Goal: Complete application form

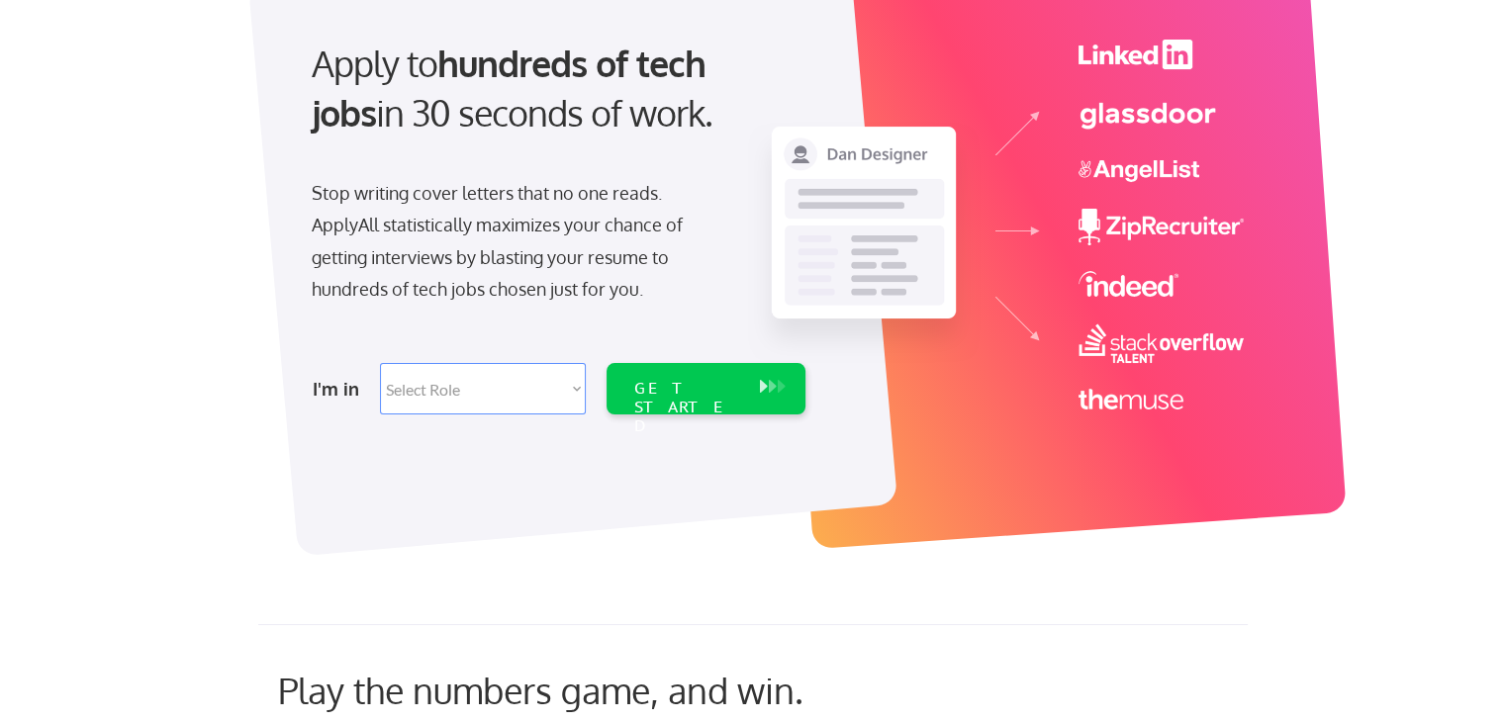
scroll to position [196, 0]
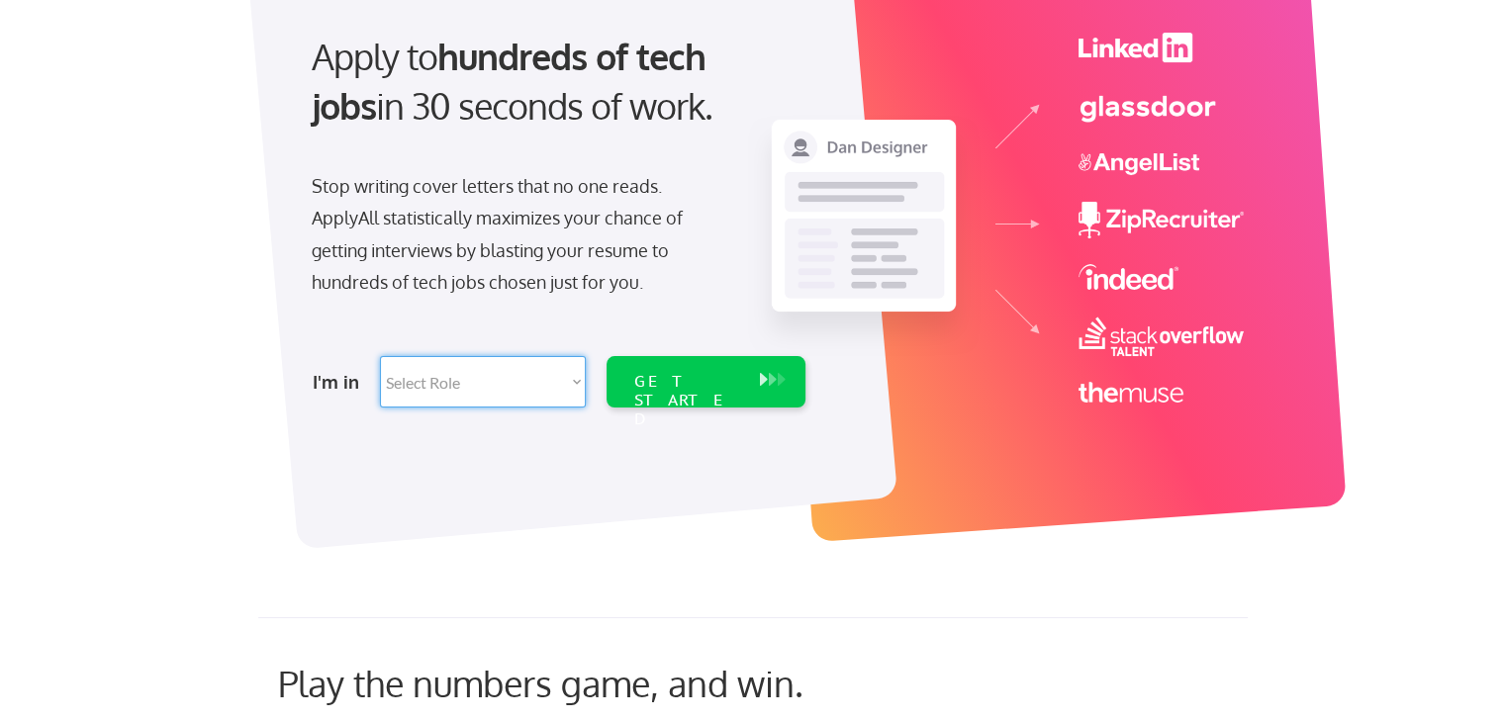
click at [498, 384] on select "Select Role Software Engineering Product Management Customer Success Sales UI/U…" at bounding box center [483, 381] width 206 height 51
select select ""engineering""
click at [380, 356] on select "Select Role Software Engineering Product Management Customer Success Sales UI/U…" at bounding box center [483, 381] width 206 height 51
select select ""engineering""
click at [715, 395] on div "GET STARTED" at bounding box center [687, 381] width 126 height 51
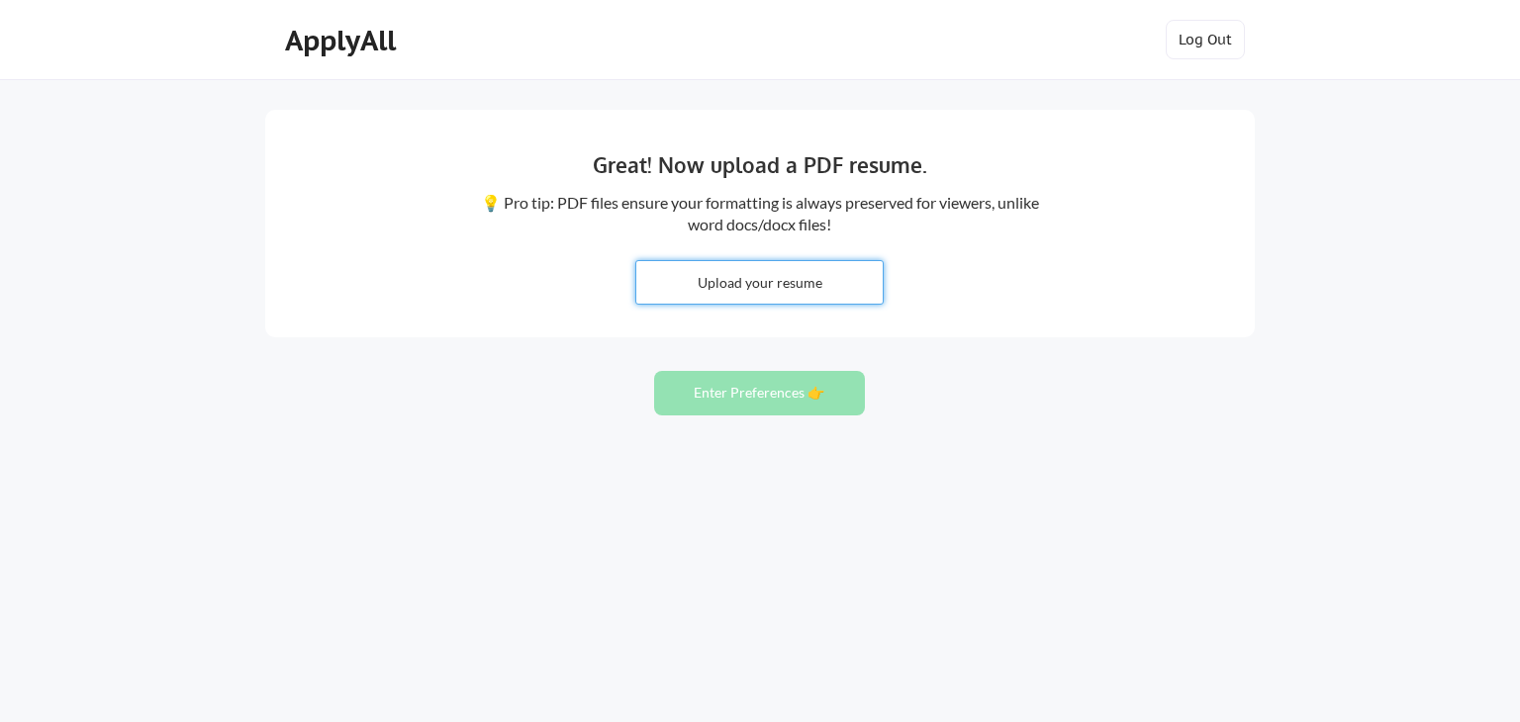
click at [797, 267] on input "file" at bounding box center [759, 282] width 246 height 43
type input "C:\fakepath\Associate Engineer- CSE ECE IT (1).pdf"
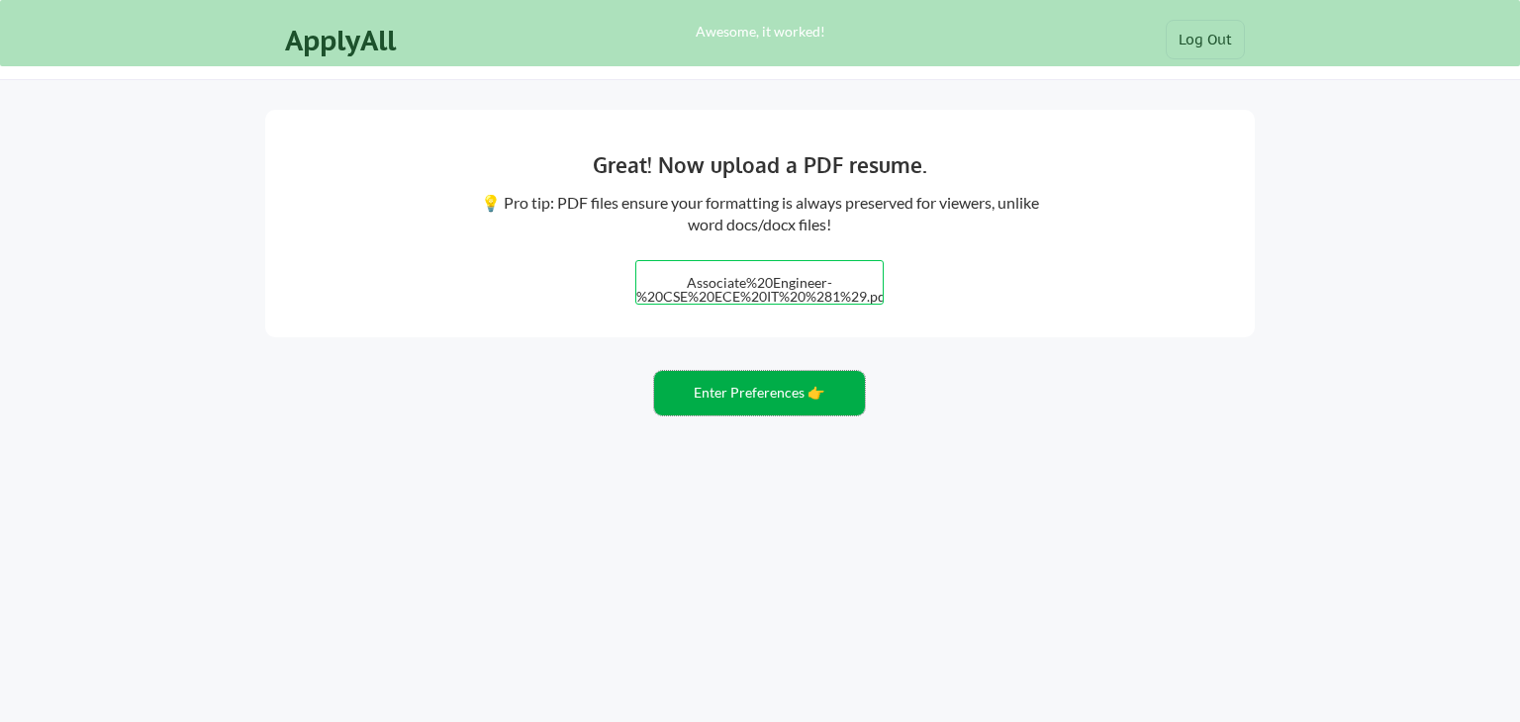
click at [802, 392] on button "Enter Preferences 👉" at bounding box center [759, 393] width 211 height 45
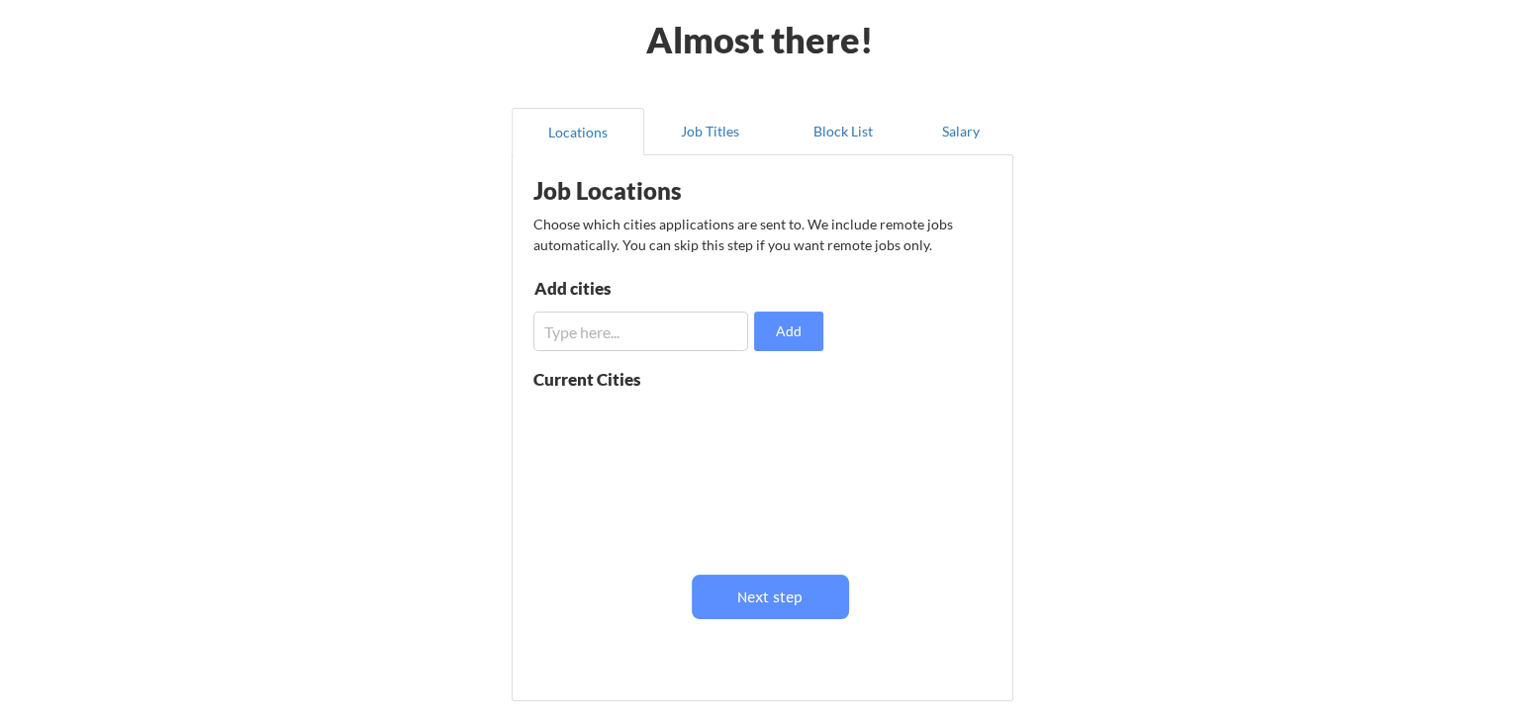
scroll to position [82, 0]
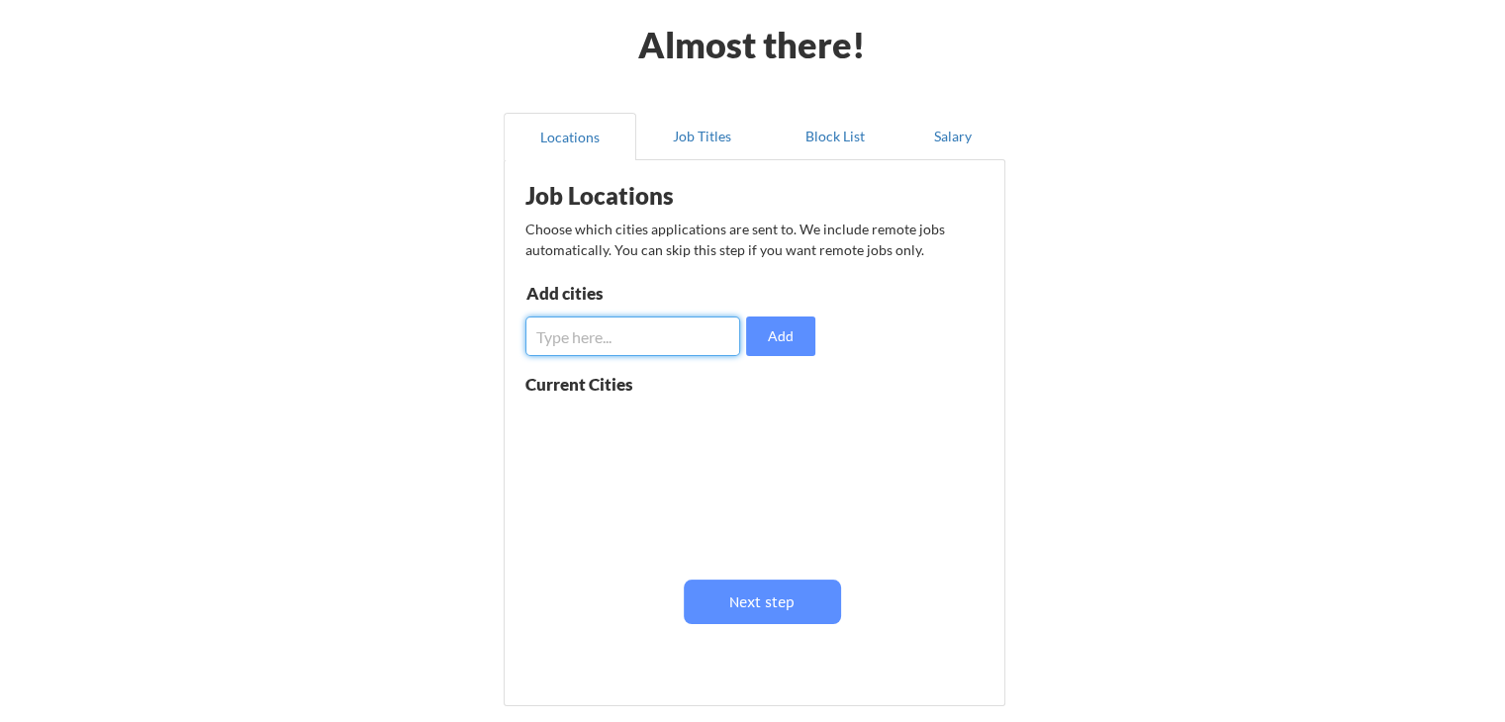
click at [646, 343] on input "input" at bounding box center [632, 337] width 215 height 40
type input "g"
type input "m"
type input "[GEOGRAPHIC_DATA]"
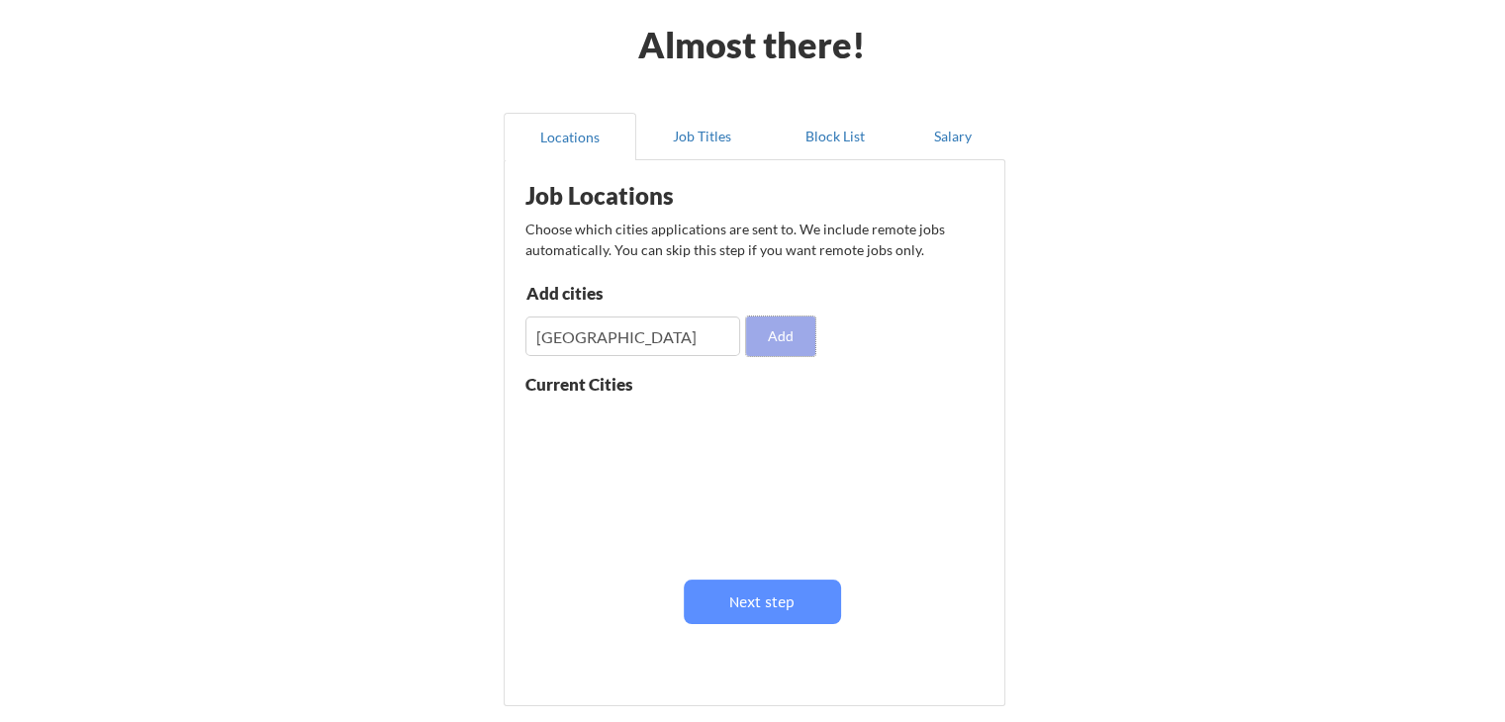
click at [746, 349] on button "Add" at bounding box center [780, 337] width 69 height 40
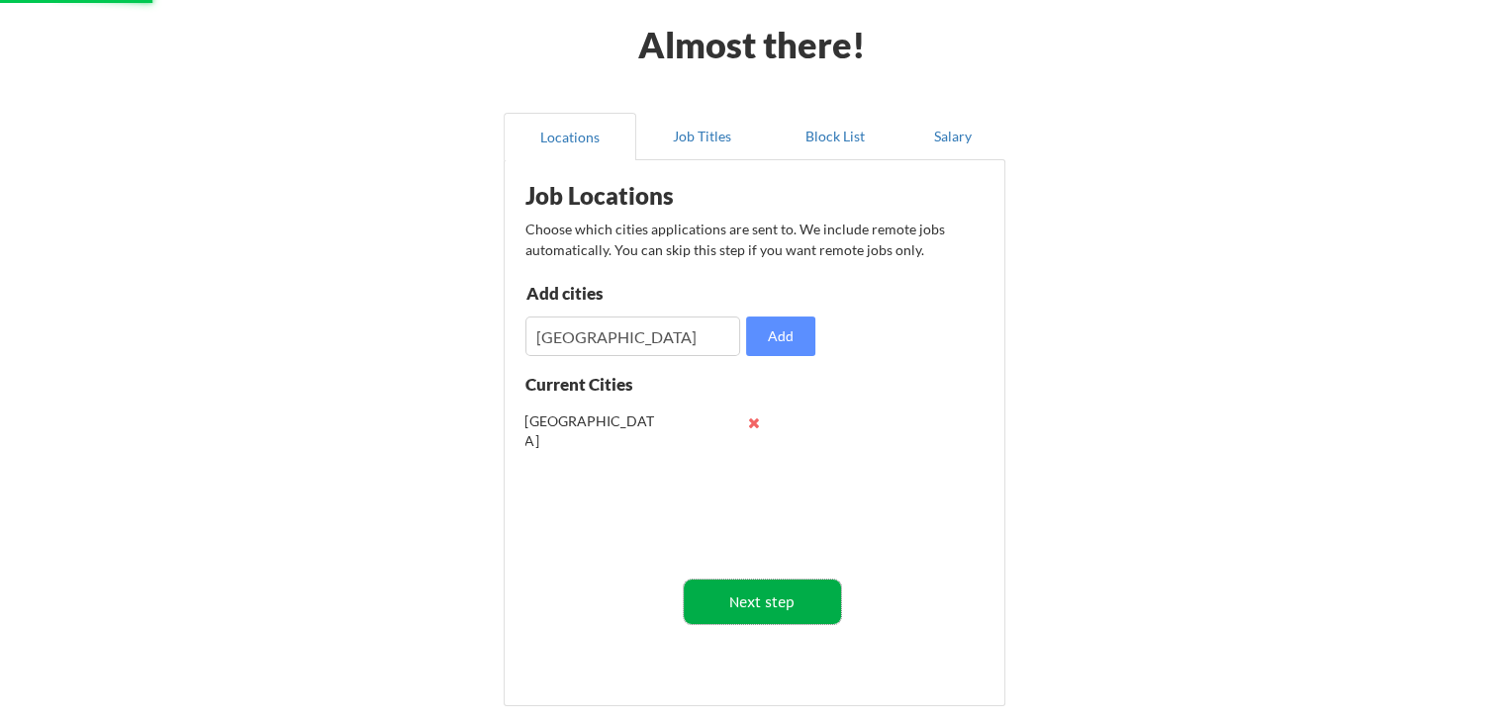
click at [778, 600] on button "Next step" at bounding box center [762, 602] width 157 height 45
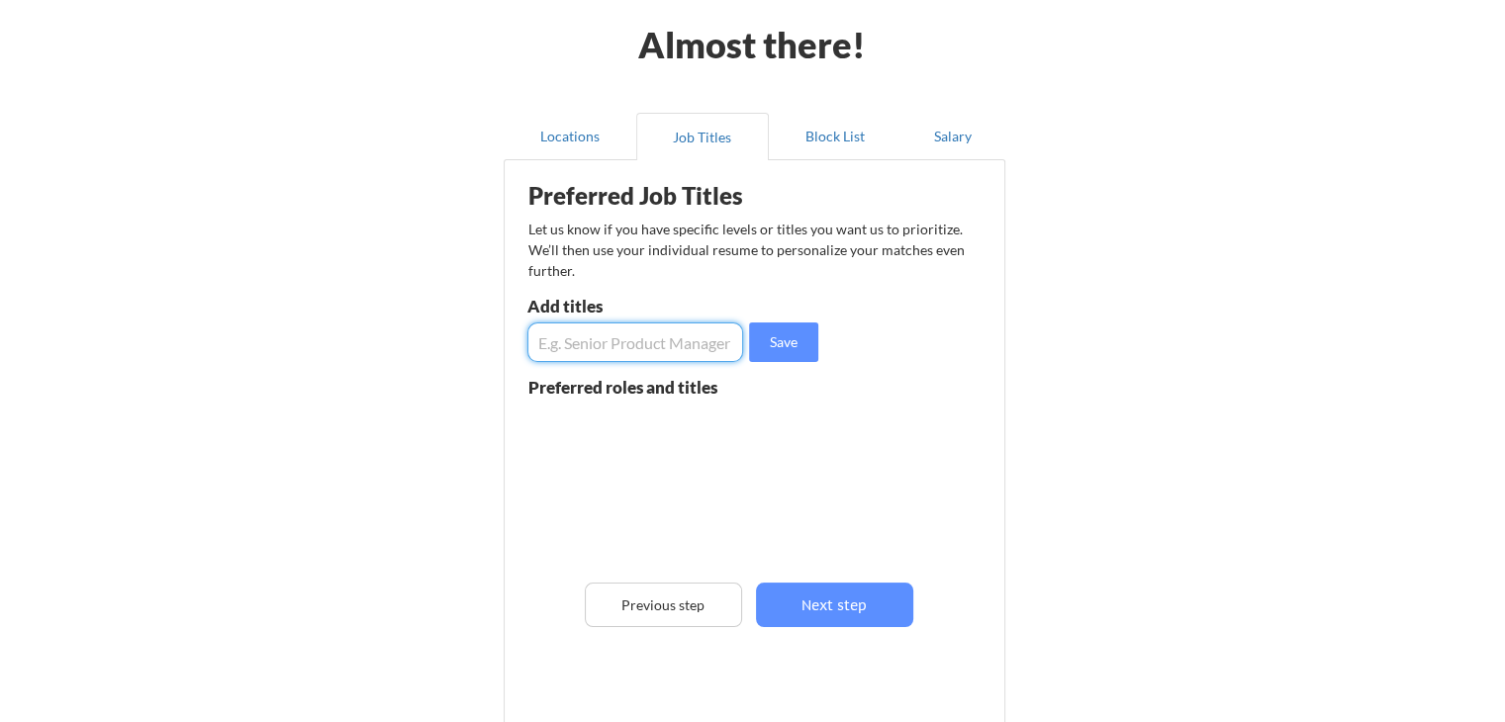
click at [652, 346] on input "input" at bounding box center [635, 343] width 216 height 40
type input "Entry Level"
click at [749, 340] on button "Save" at bounding box center [783, 343] width 69 height 40
click at [686, 352] on input "input" at bounding box center [635, 343] width 216 height 40
type input "Associate"
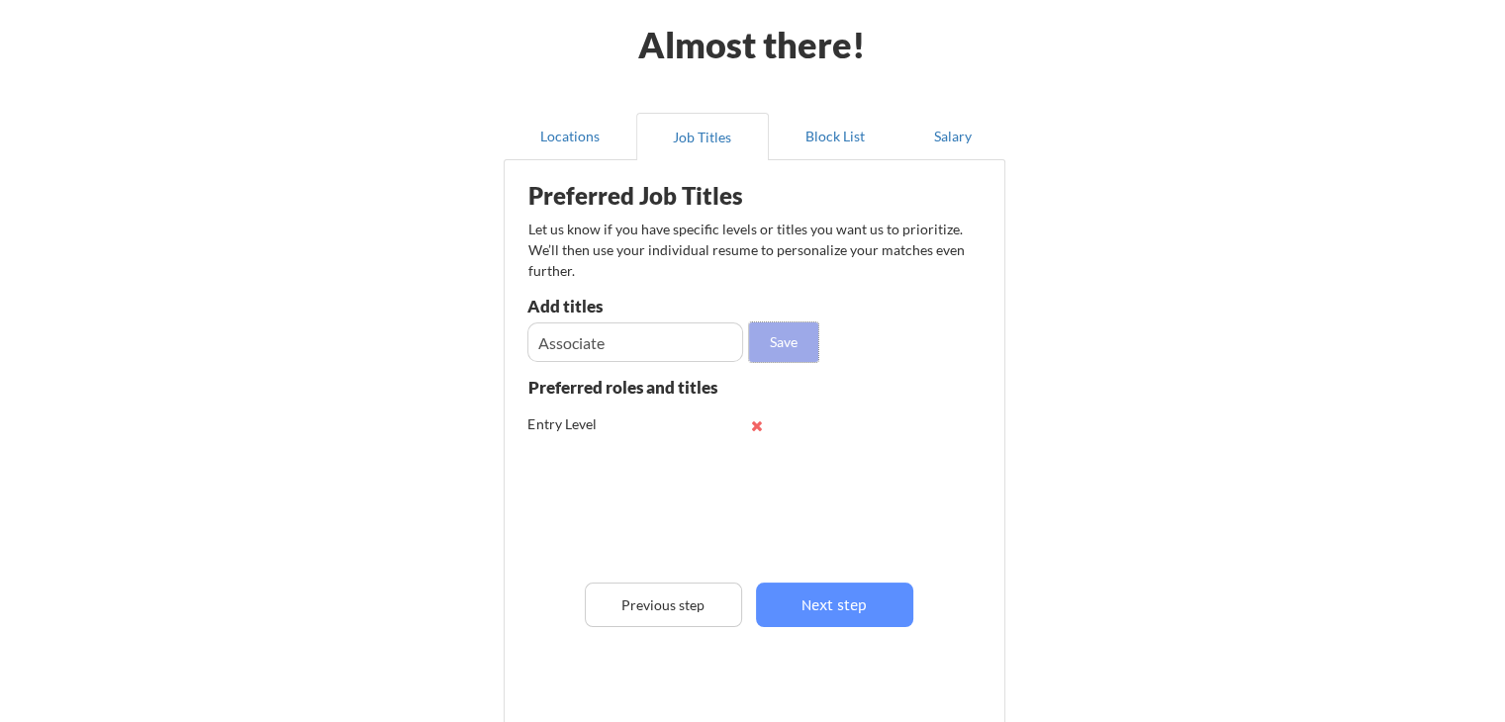
click at [785, 338] on button "Save" at bounding box center [783, 343] width 69 height 40
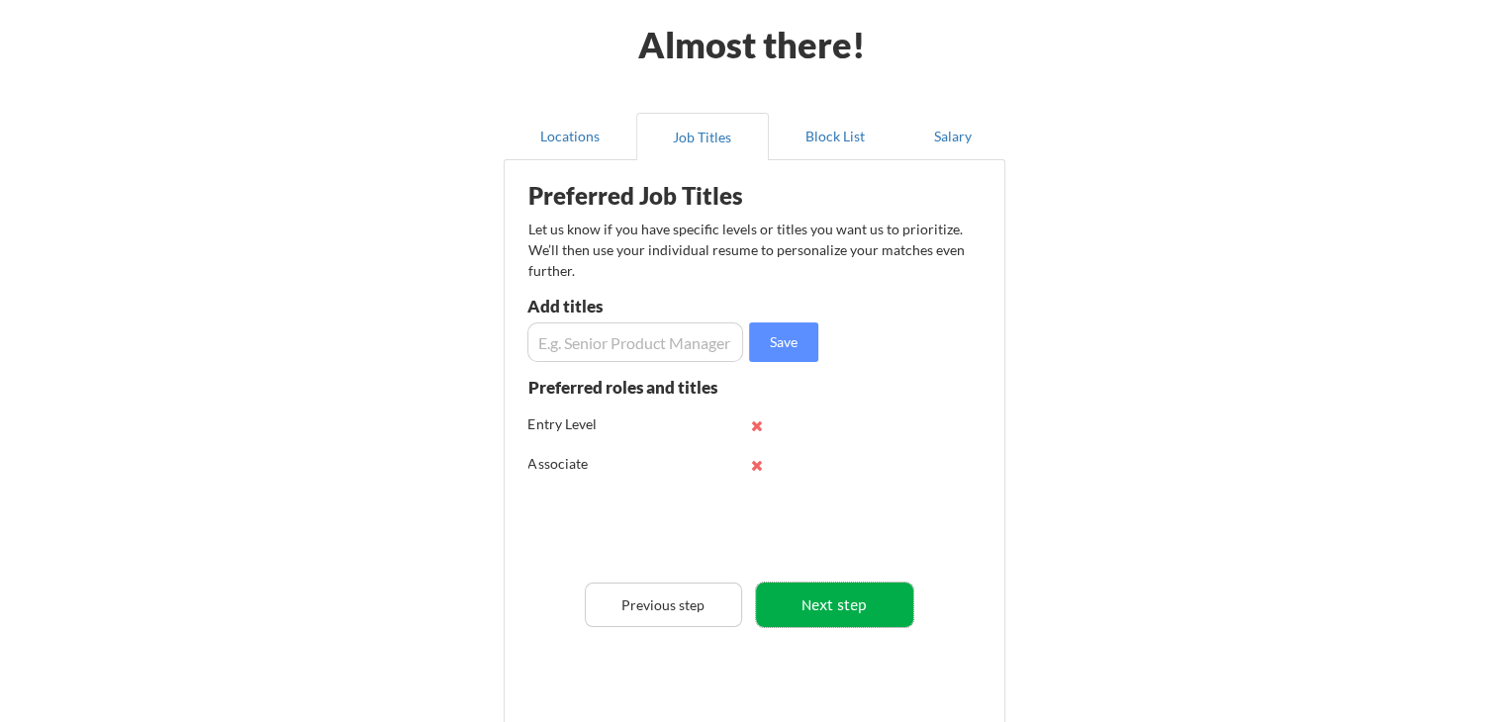
click at [831, 623] on button "Next step" at bounding box center [834, 605] width 157 height 45
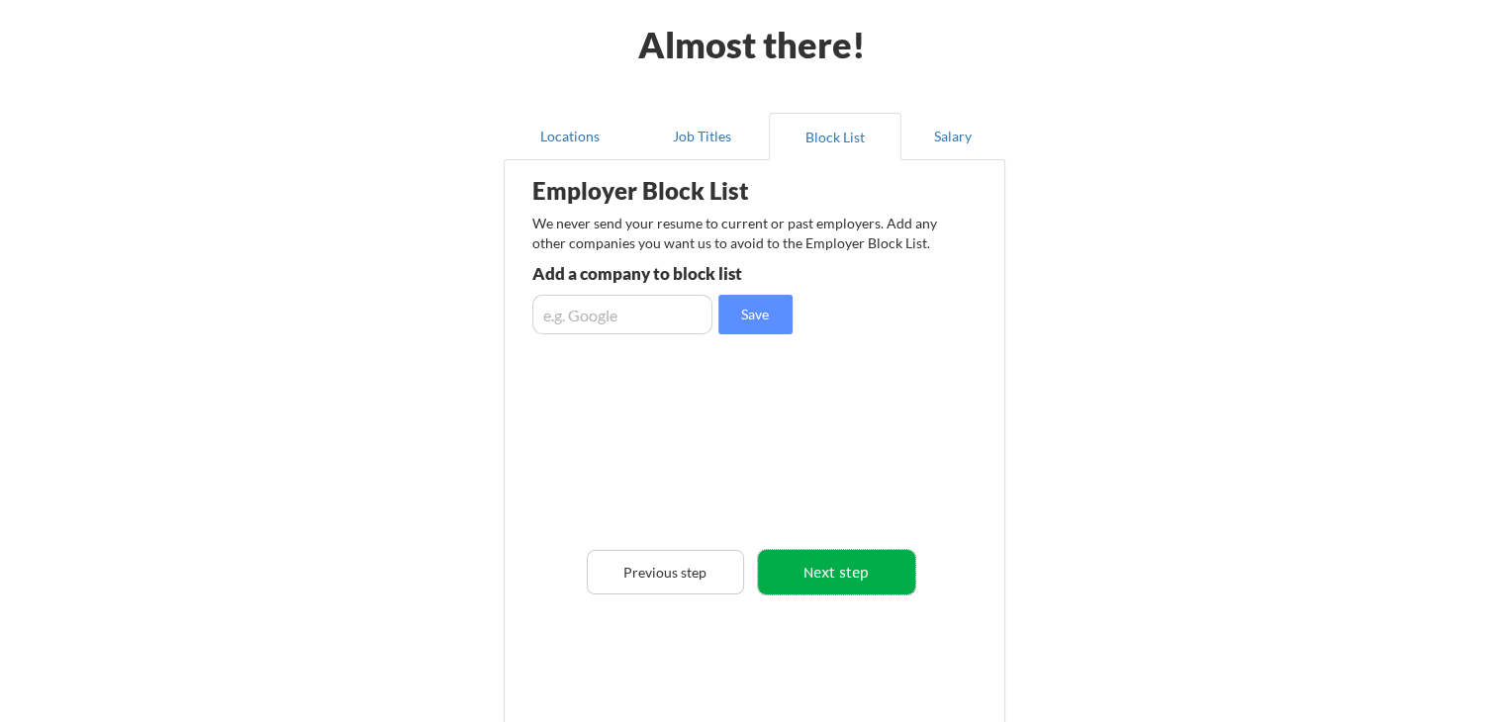
click at [827, 583] on button "Next step" at bounding box center [836, 572] width 157 height 45
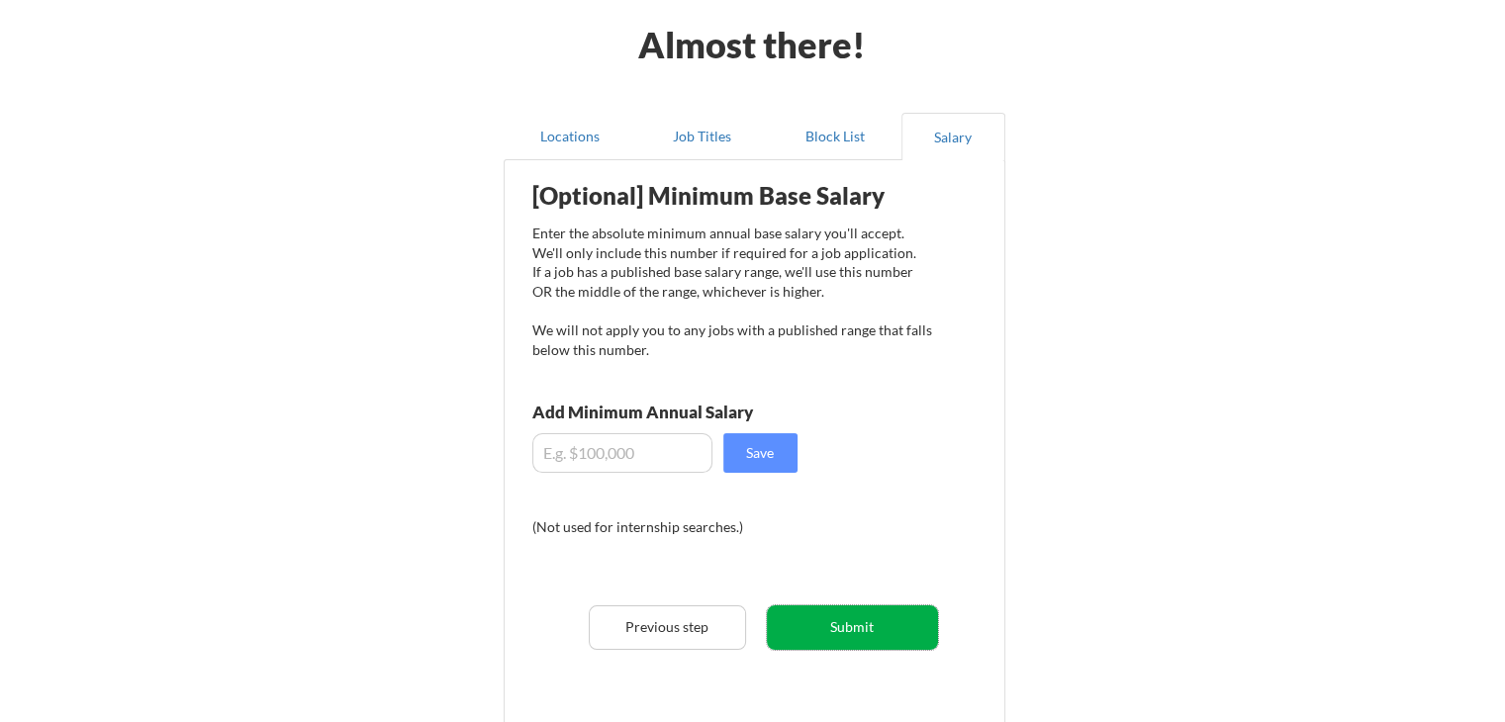
click at [846, 627] on button "Submit" at bounding box center [852, 628] width 171 height 45
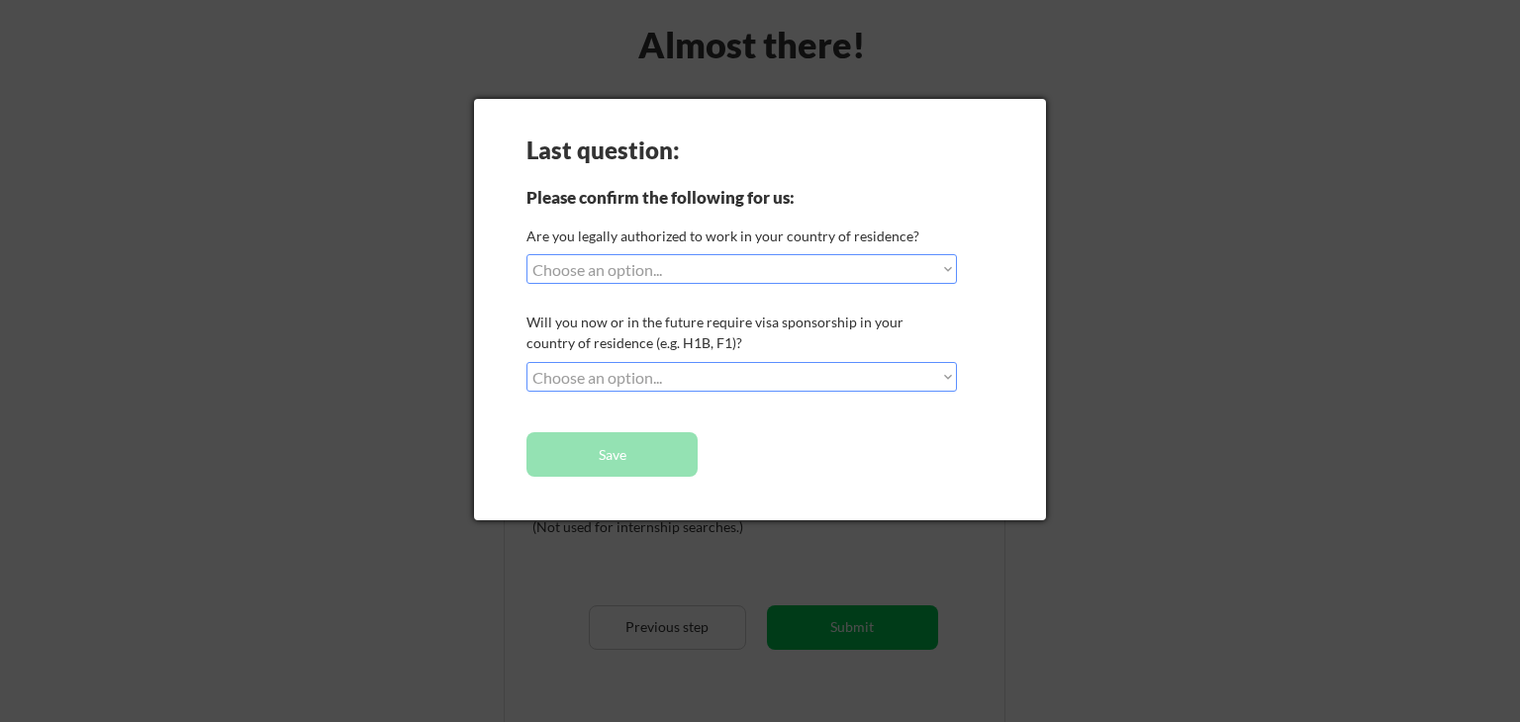
click at [757, 292] on div "Last question: Please confirm the following for us: Are you legally authorized …" at bounding box center [760, 310] width 572 height 422
click at [757, 272] on select "Choose an option... Yes, I am a US Citizen Yes, I am a Canadian Citizen Yes, I …" at bounding box center [741, 269] width 430 height 30
select select ""yes__i_am_here_on_a_visa__h1b__opt__etc__""
click at [526, 254] on select "Choose an option... Yes, I am a US Citizen Yes, I am a Canadian Citizen Yes, I …" at bounding box center [741, 269] width 430 height 30
click at [670, 381] on select "Choose an option... No, I will not need sponsorship Yes, I will need sponsorship" at bounding box center [741, 377] width 430 height 30
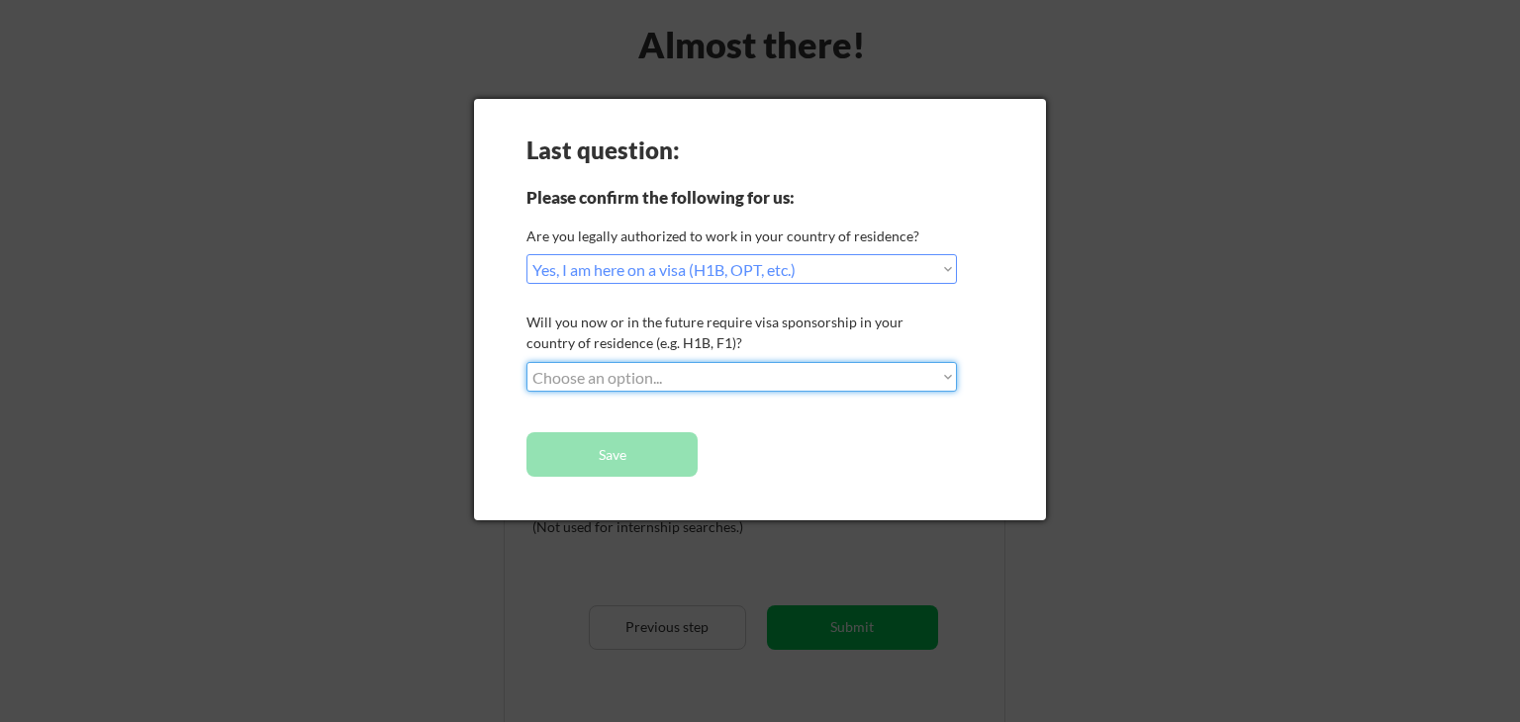
select select ""yes__i_will_need_sponsorship""
click at [526, 362] on select "Choose an option... No, I will not need sponsorship Yes, I will need sponsorship" at bounding box center [741, 377] width 430 height 30
click at [673, 456] on button "Save" at bounding box center [611, 454] width 171 height 45
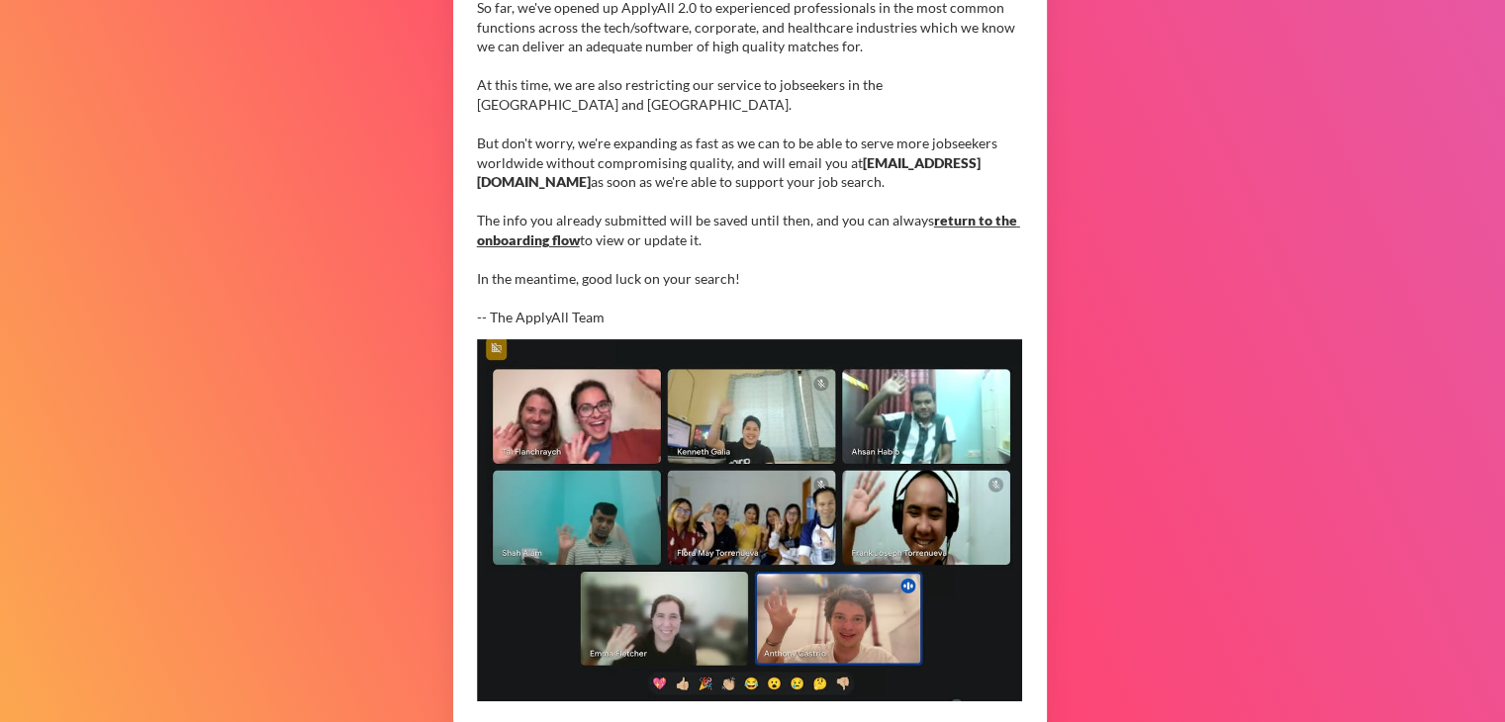
scroll to position [388, 0]
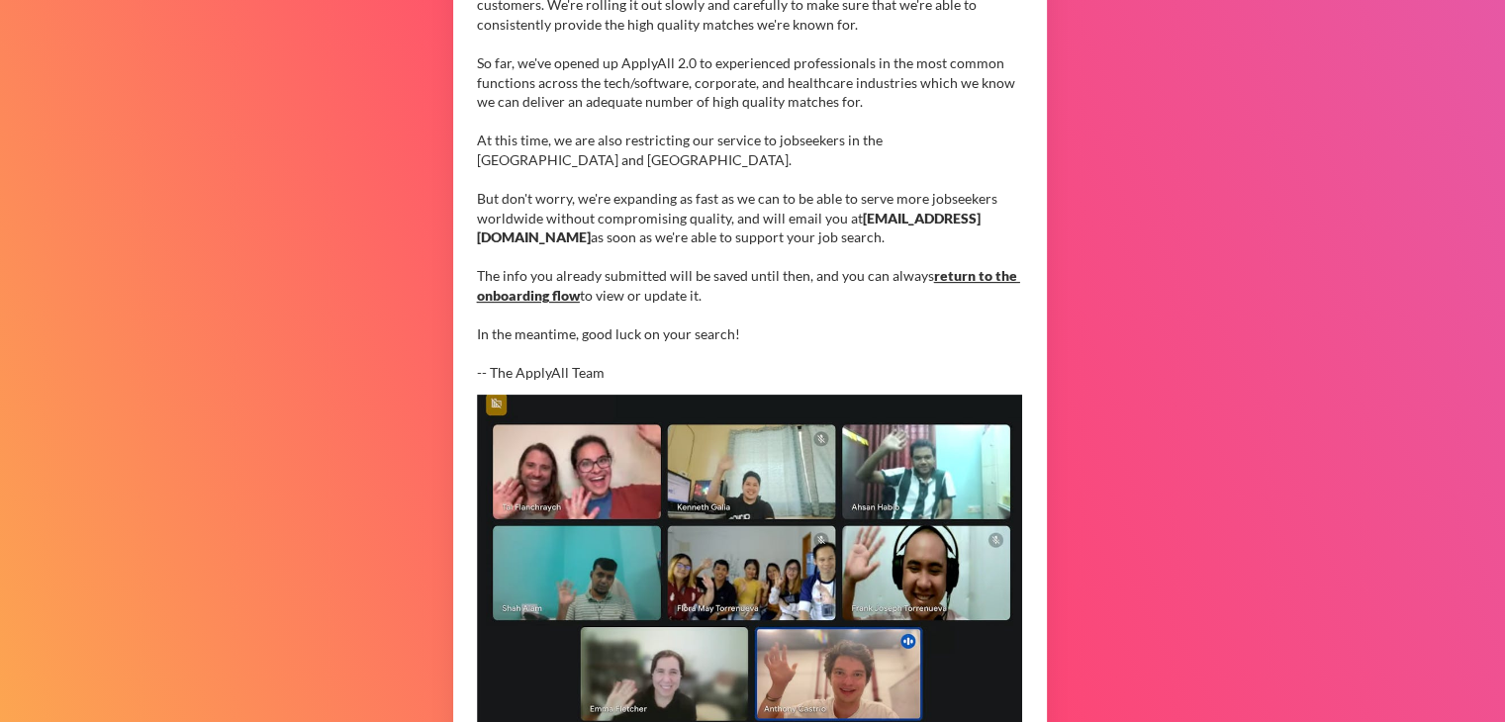
click at [974, 278] on link "return to the onboarding flow" at bounding box center [748, 285] width 543 height 37
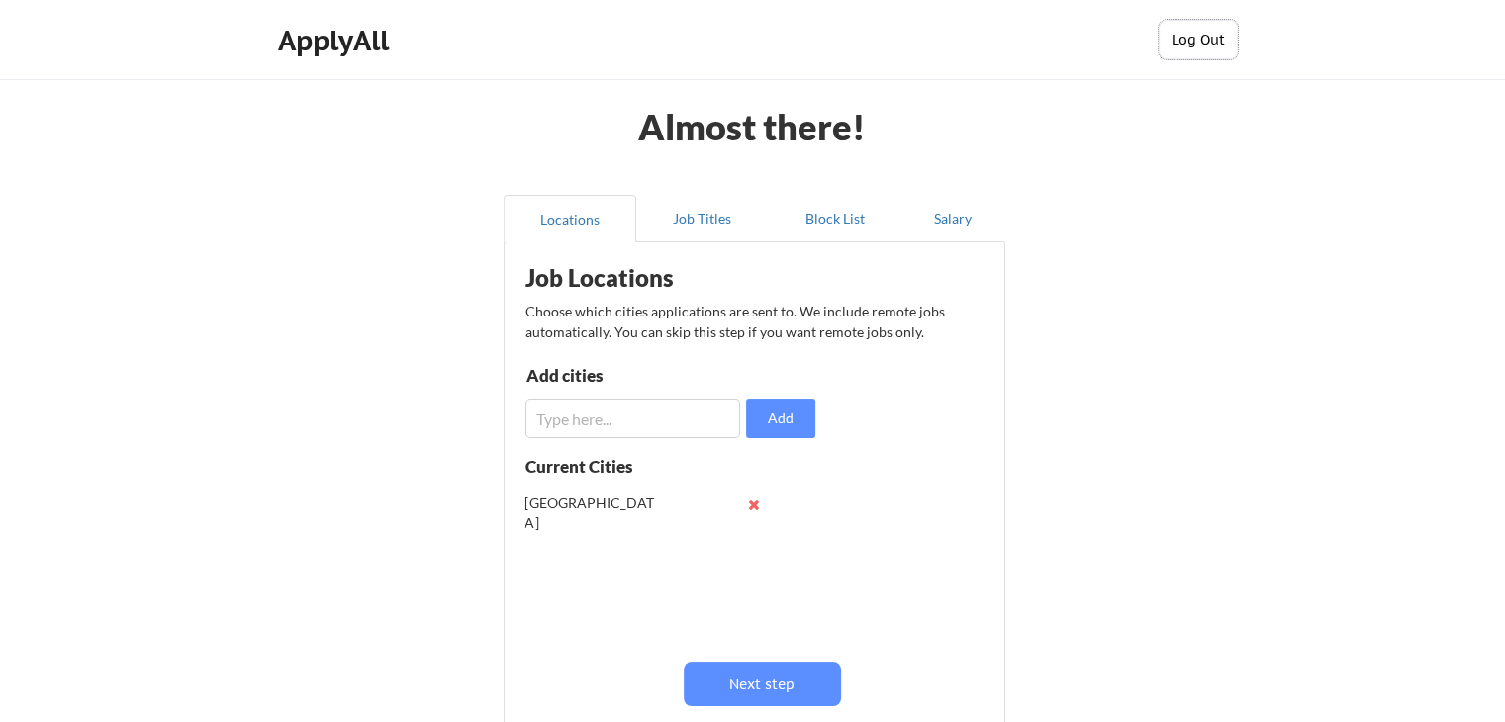
click at [1195, 43] on button "Log Out" at bounding box center [1198, 40] width 79 height 40
